Goal: Information Seeking & Learning: Check status

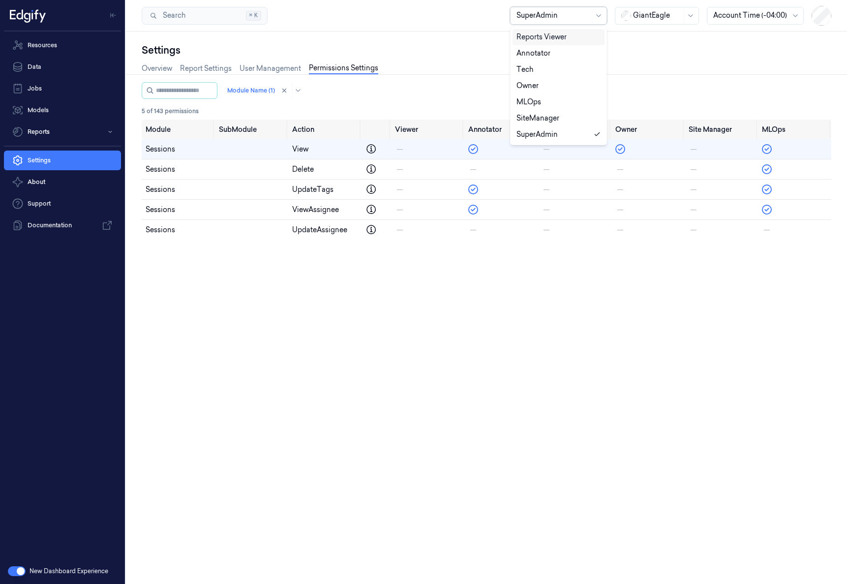
click at [546, 17] on div at bounding box center [554, 15] width 74 height 10
click at [543, 89] on div "Owner" at bounding box center [559, 86] width 84 height 10
click at [38, 45] on link "Resources" at bounding box center [62, 45] width 117 height 20
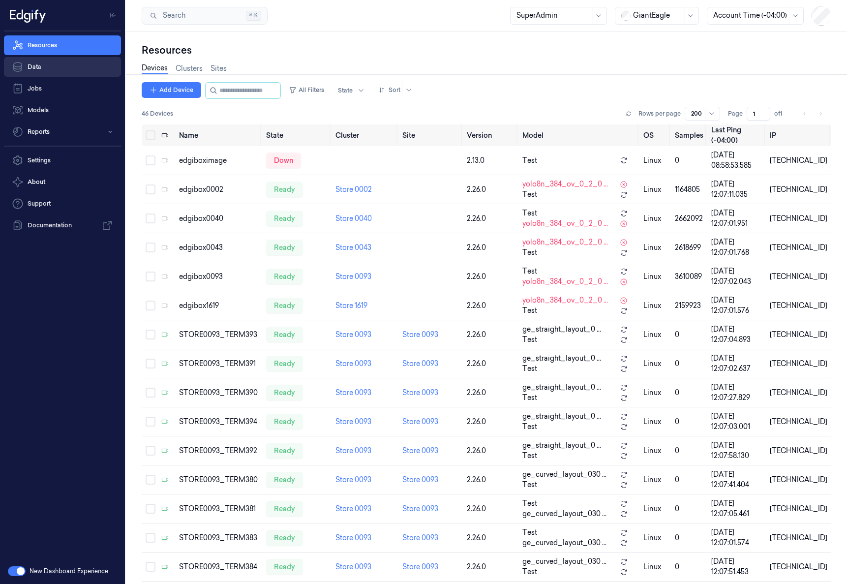
click at [38, 60] on link "Data" at bounding box center [62, 67] width 117 height 20
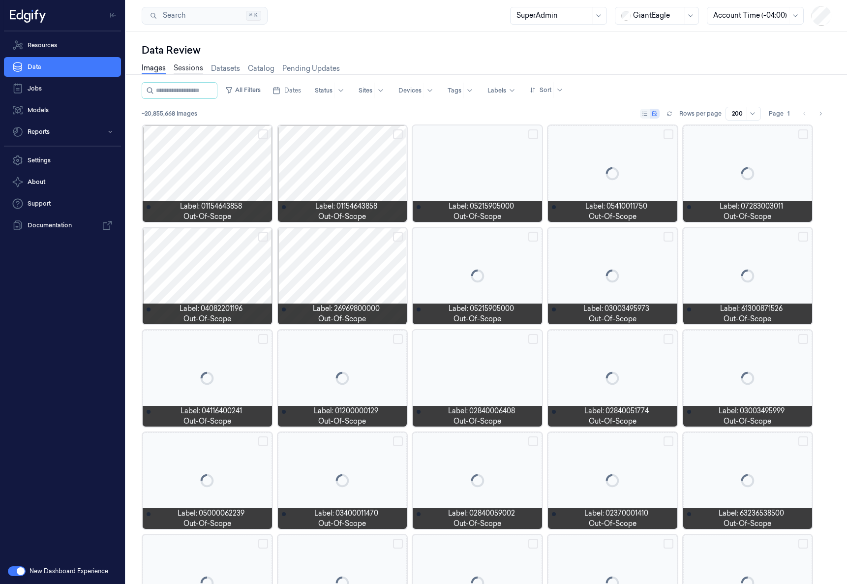
click at [180, 70] on link "Sessions" at bounding box center [189, 68] width 30 height 11
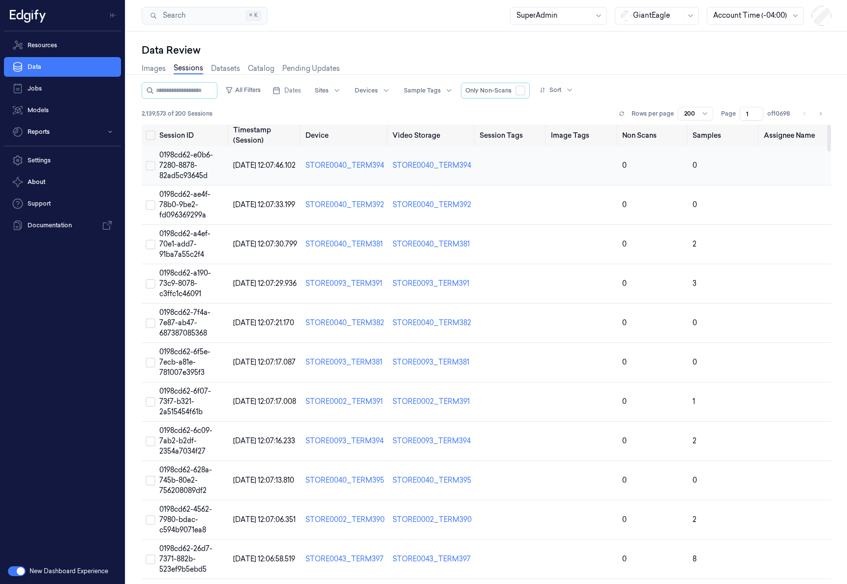
click at [187, 173] on span "0198cd62-e0b6-7280-8878-82ad5c93645d" at bounding box center [186, 166] width 54 height 30
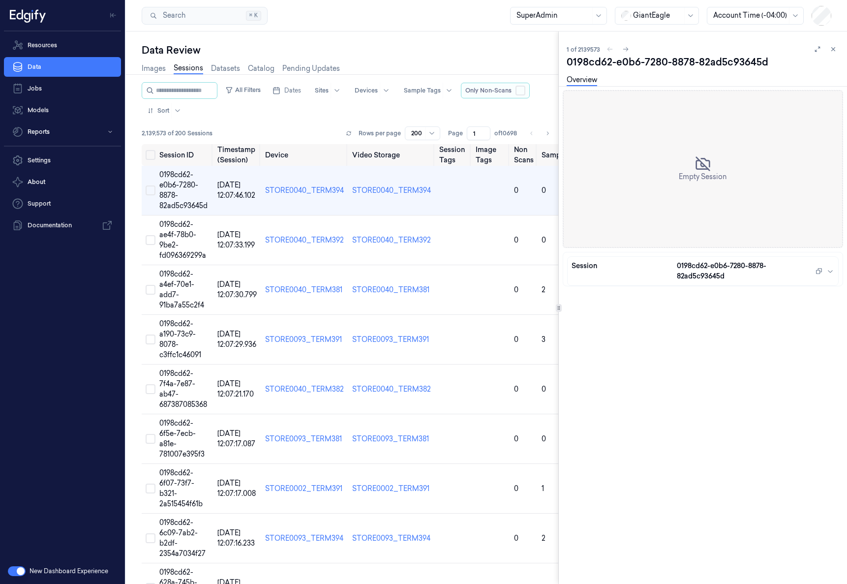
click at [525, 92] on button "button" at bounding box center [521, 91] width 10 height 10
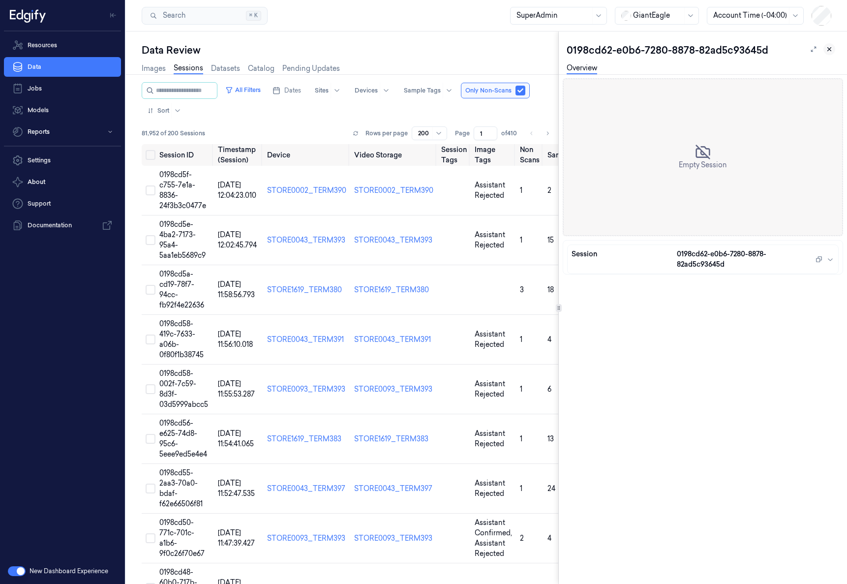
click at [835, 51] on button at bounding box center [830, 49] width 12 height 12
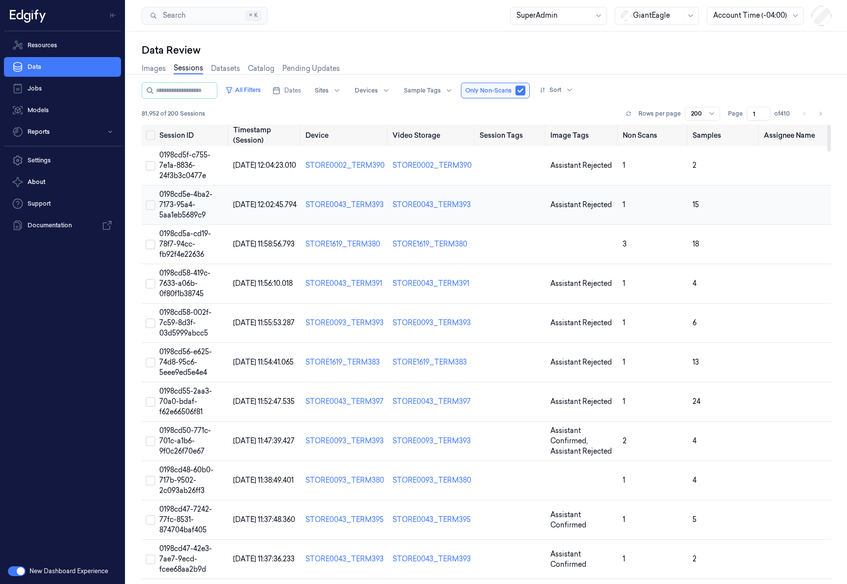
click at [188, 214] on span "0198cd5e-4ba2-7173-95a4-5aa1eb5689c9" at bounding box center [185, 205] width 53 height 30
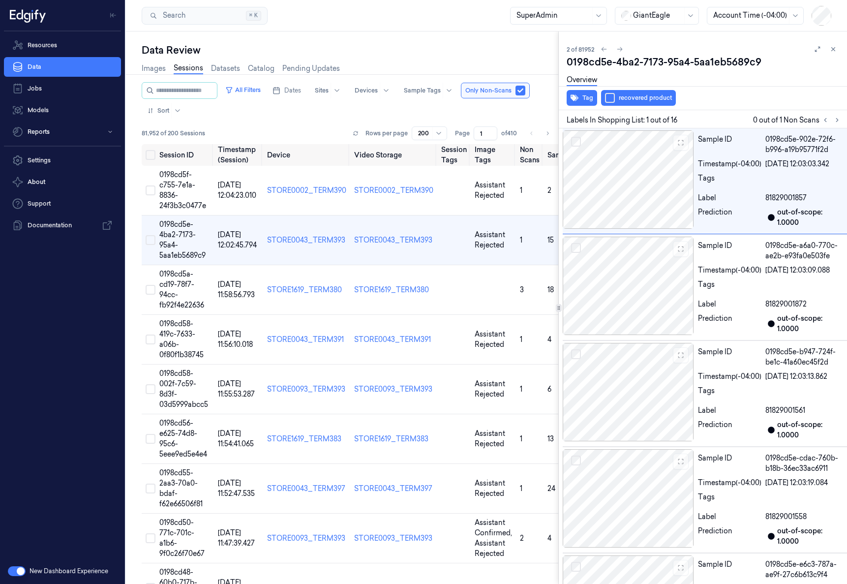
click at [552, 13] on div at bounding box center [554, 15] width 74 height 10
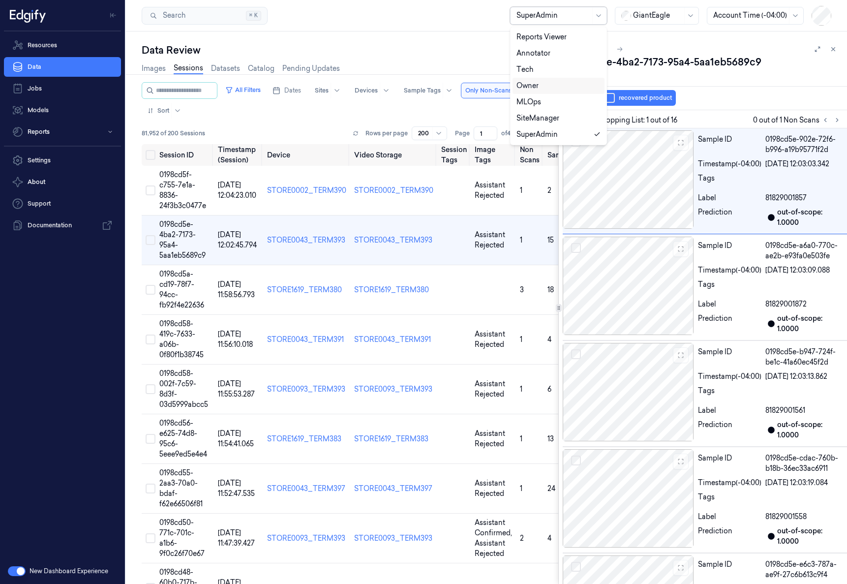
click at [573, 87] on div "Owner" at bounding box center [559, 86] width 84 height 10
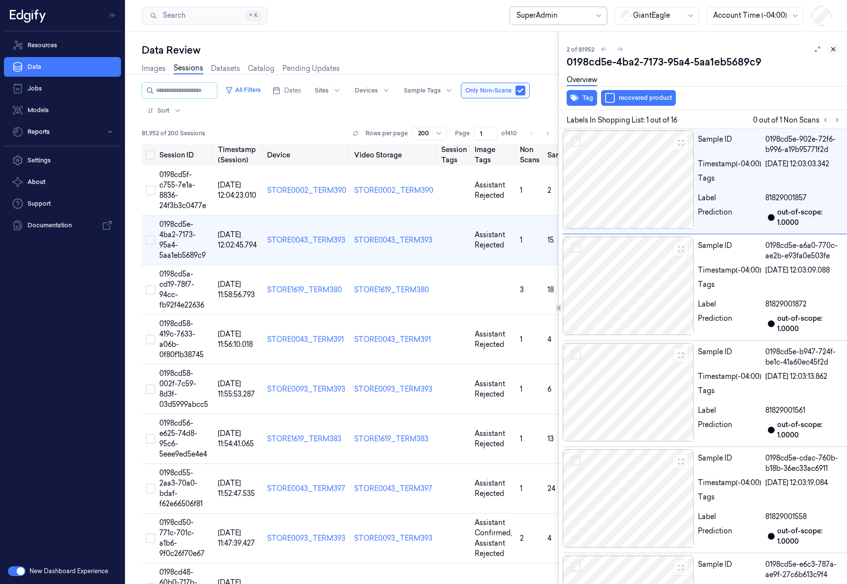
click at [830, 52] on icon at bounding box center [833, 49] width 7 height 7
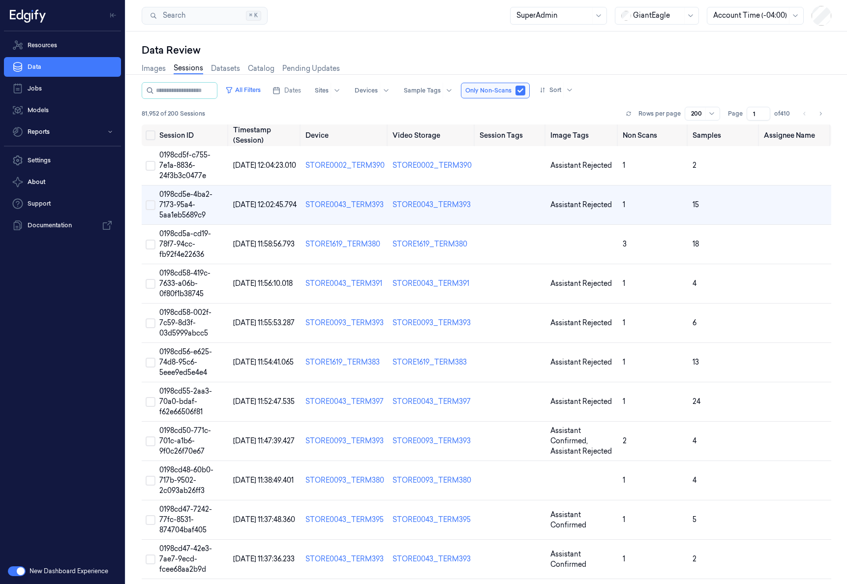
click at [564, 13] on div at bounding box center [554, 15] width 74 height 10
click at [537, 88] on div "Owner" at bounding box center [528, 86] width 22 height 10
click at [55, 100] on link "Models" at bounding box center [62, 110] width 117 height 20
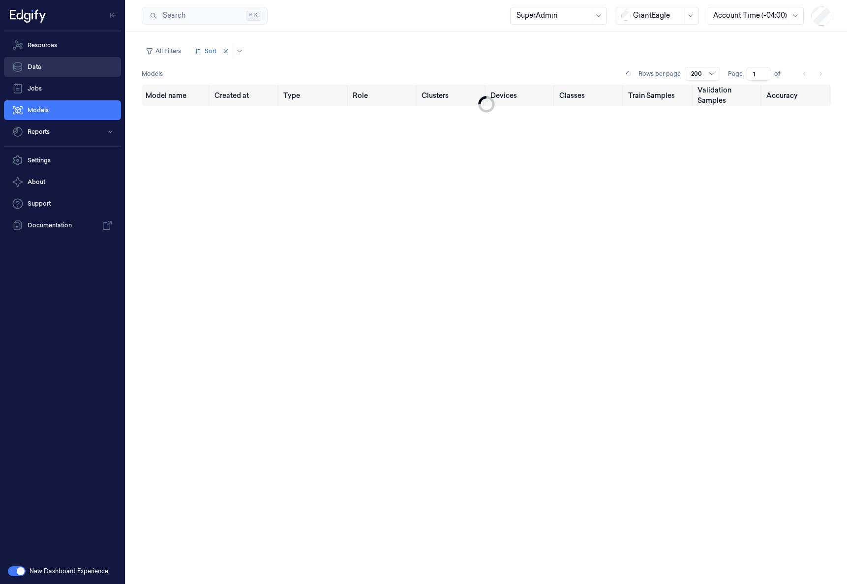
click at [61, 64] on link "Data" at bounding box center [62, 67] width 117 height 20
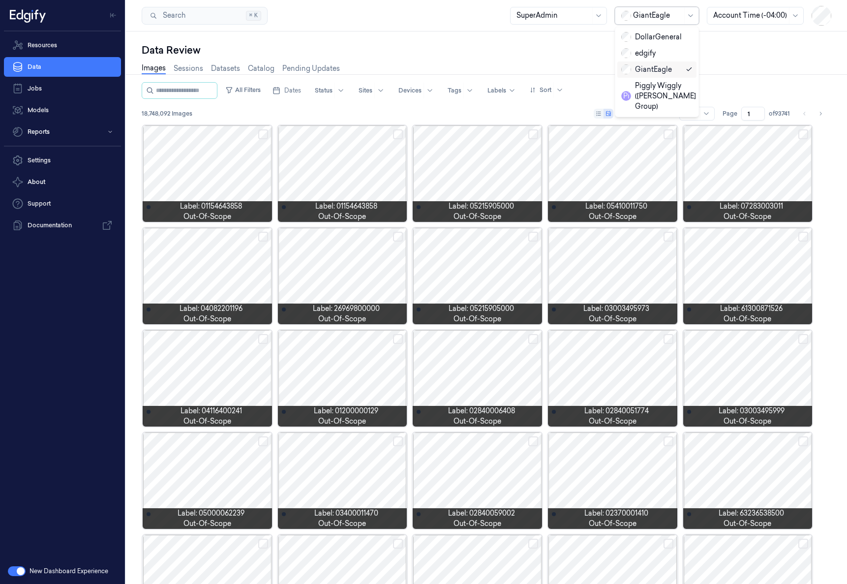
click at [648, 13] on div at bounding box center [657, 15] width 49 height 10
click at [659, 20] on div at bounding box center [657, 15] width 49 height 10
click at [579, 16] on div at bounding box center [554, 15] width 74 height 10
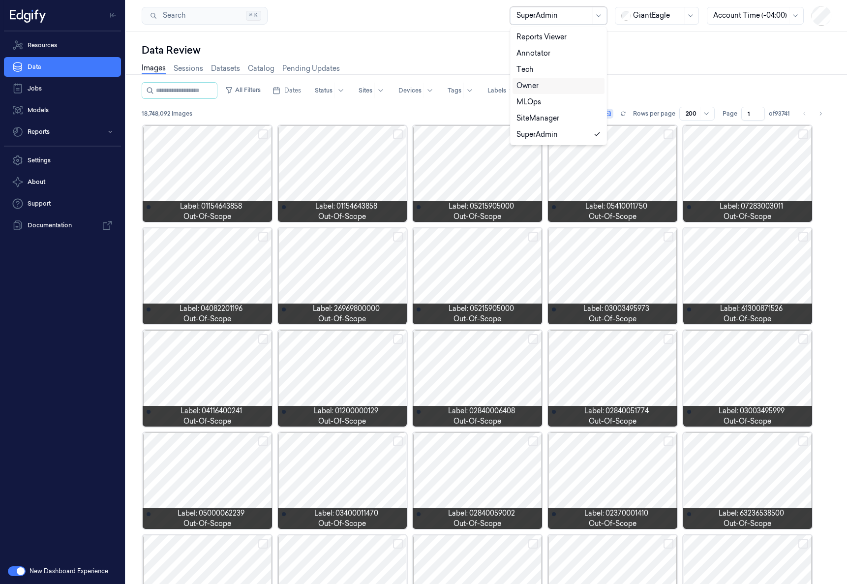
click at [544, 87] on div "Owner" at bounding box center [559, 86] width 84 height 10
click at [199, 68] on link "Sessions" at bounding box center [189, 68] width 30 height 11
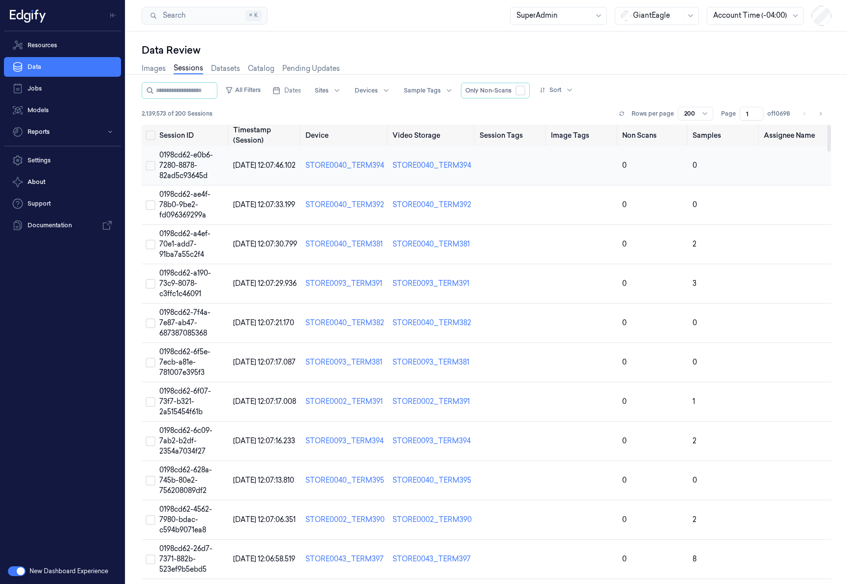
click at [184, 176] on span "0198cd62-e0b6-7280-8878-82ad5c93645d" at bounding box center [186, 166] width 54 height 30
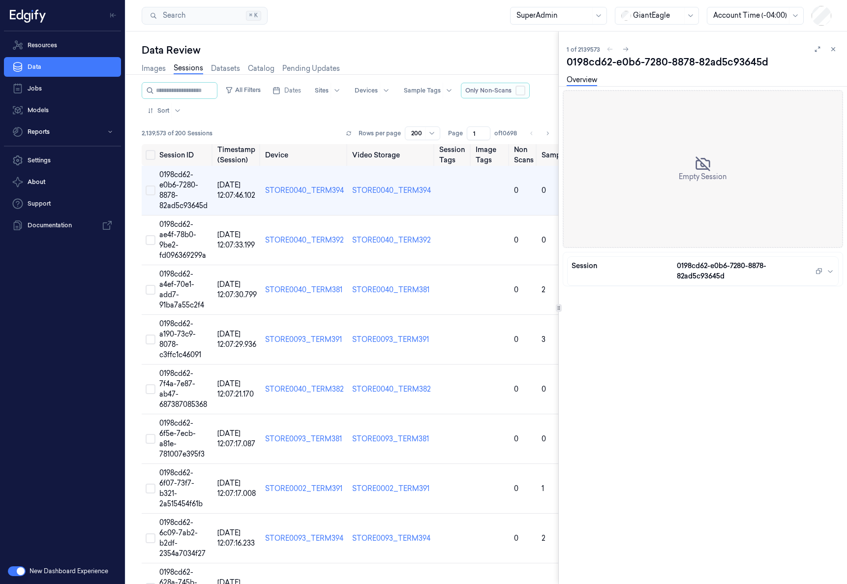
click at [524, 90] on button "button" at bounding box center [521, 91] width 10 height 10
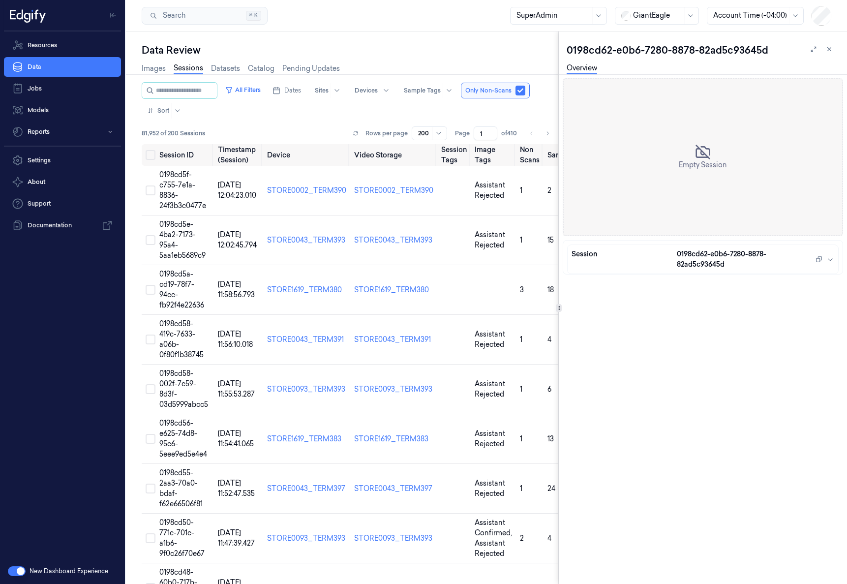
click at [572, 15] on div at bounding box center [554, 15] width 74 height 10
click at [550, 84] on div "Owner" at bounding box center [559, 86] width 84 height 10
click at [831, 49] on icon at bounding box center [829, 49] width 7 height 7
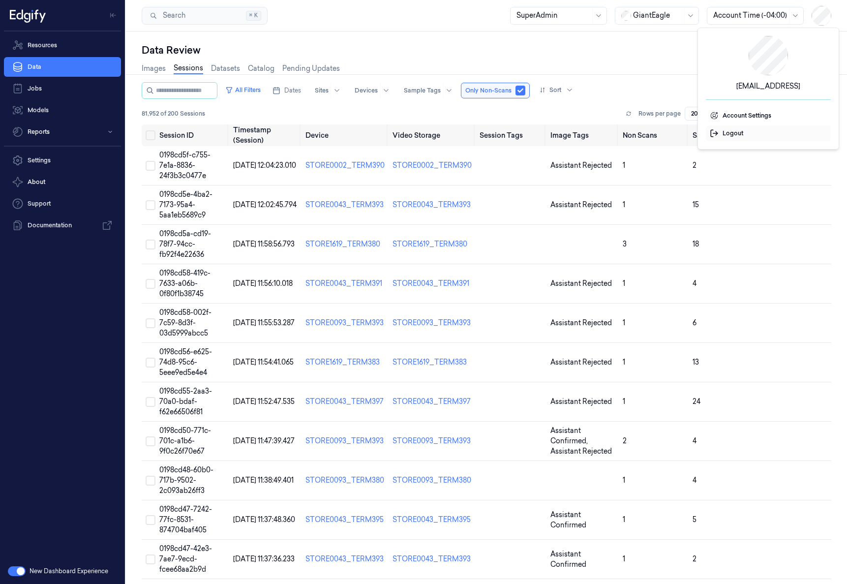
click at [743, 133] on span "Logout" at bounding box center [768, 133] width 117 height 9
